Goal: Task Accomplishment & Management: Manage account settings

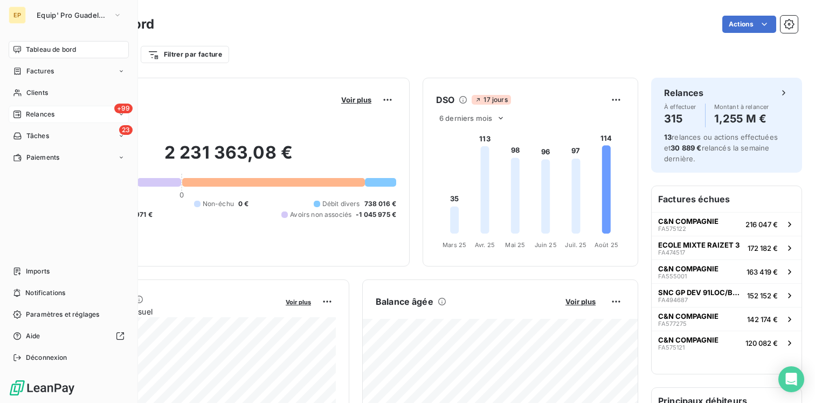
click at [49, 114] on span "Relances" at bounding box center [40, 114] width 29 height 10
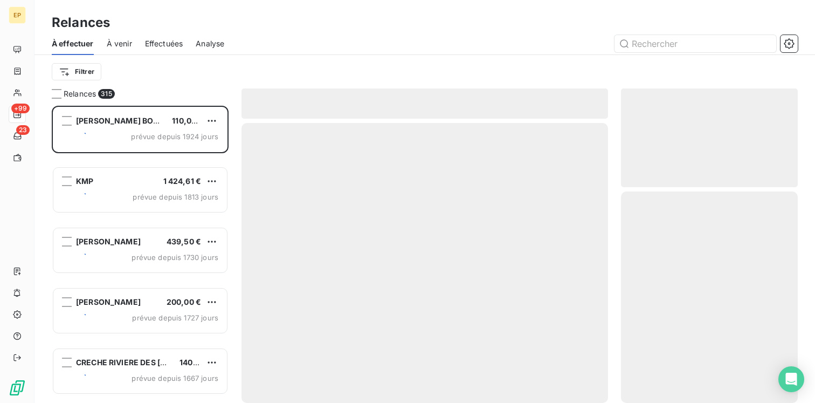
scroll to position [297, 177]
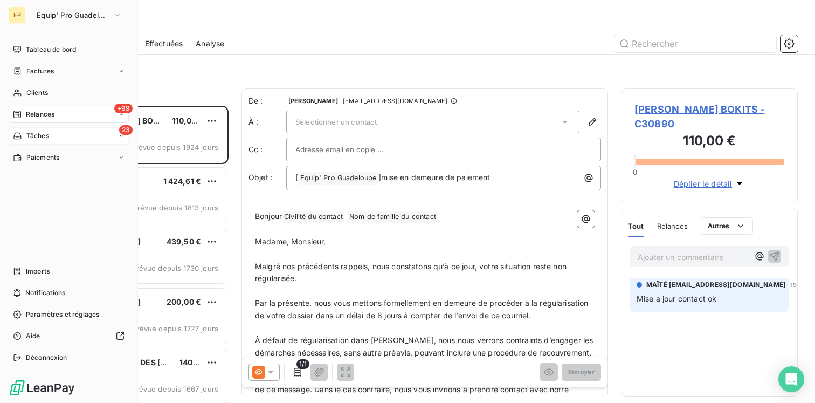
click at [40, 140] on span "Tâches" at bounding box center [37, 136] width 23 height 10
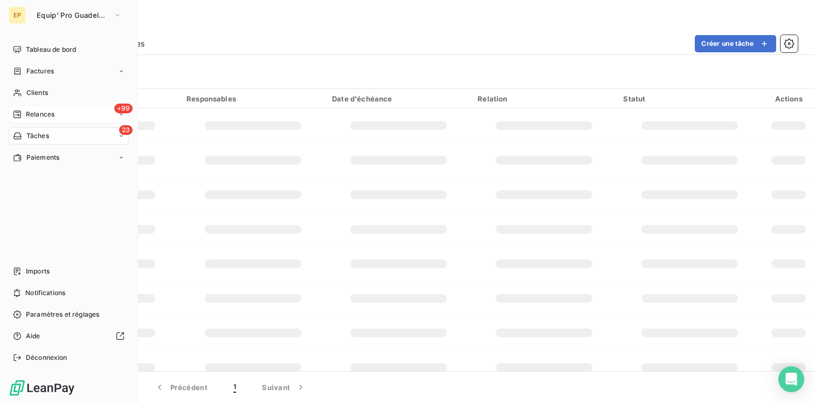
click at [30, 112] on span "Relances" at bounding box center [40, 114] width 29 height 10
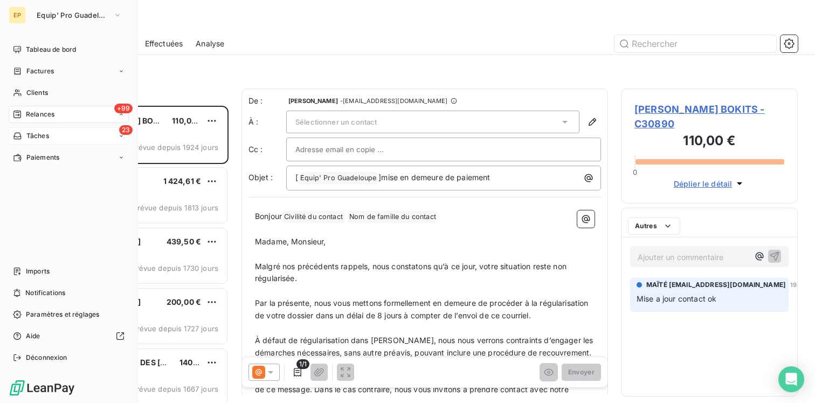
scroll to position [297, 177]
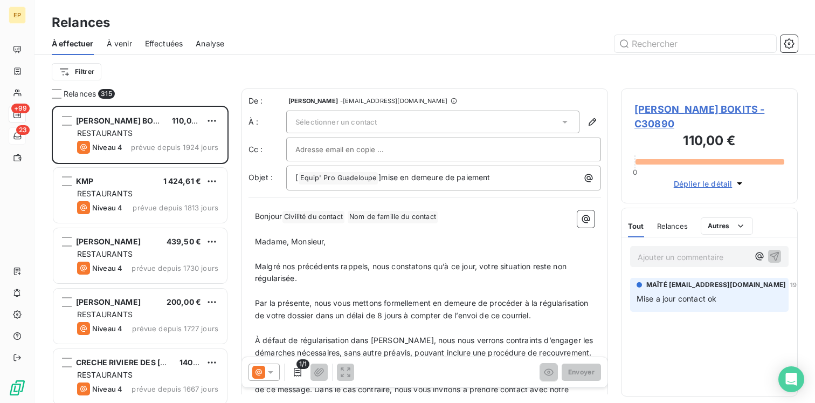
click at [119, 44] on span "À venir" at bounding box center [119, 43] width 25 height 11
